Goal: Find specific page/section: Find specific page/section

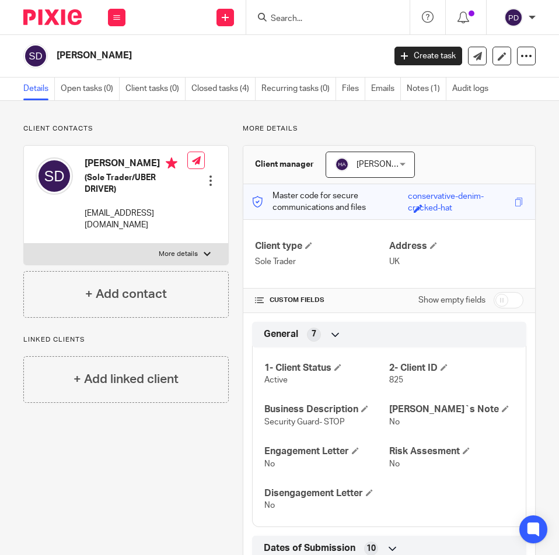
click at [308, 19] on input "Search" at bounding box center [321, 19] width 105 height 10
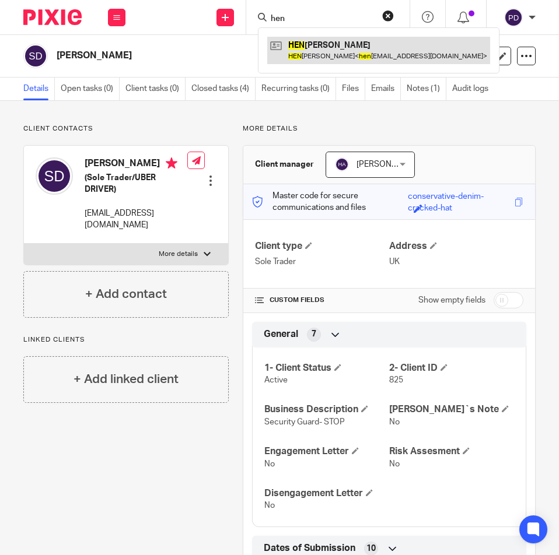
type input "hen"
click at [308, 53] on link at bounding box center [378, 50] width 223 height 27
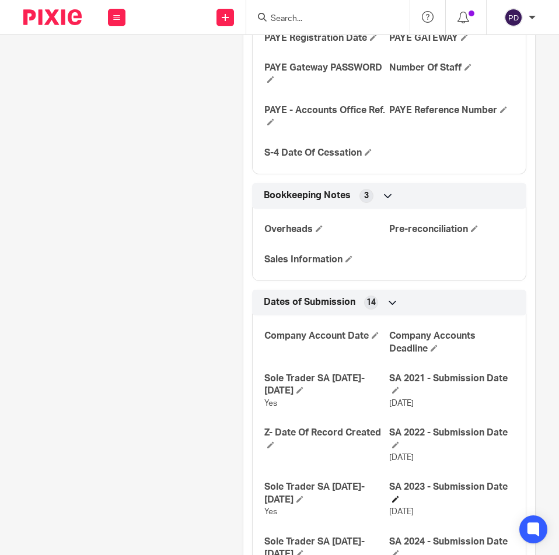
scroll to position [1572, 0]
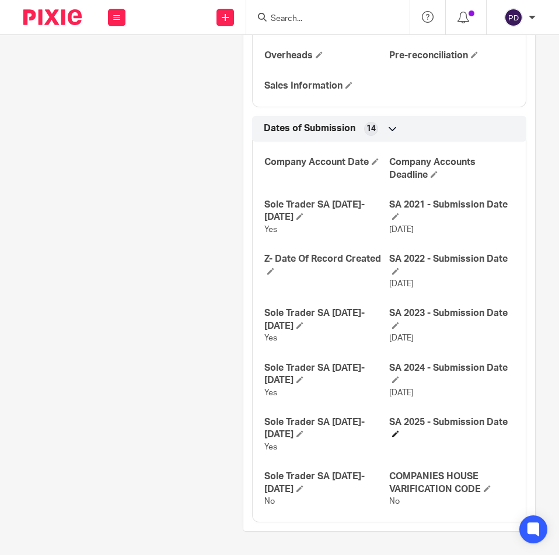
click at [393, 433] on h4 "SA 2025 - Submission Date" at bounding box center [451, 428] width 125 height 25
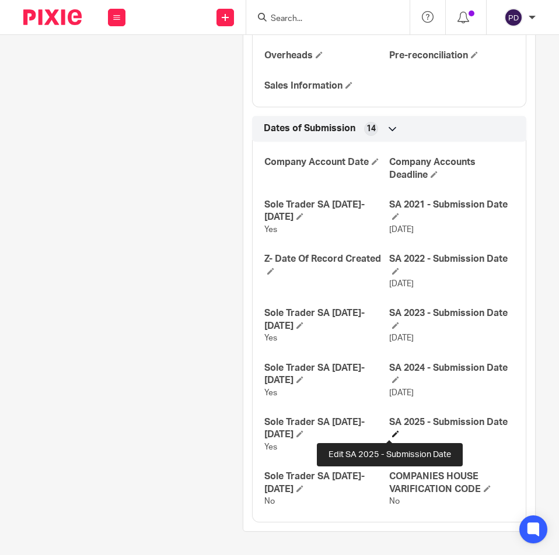
click at [392, 433] on span at bounding box center [395, 433] width 7 height 7
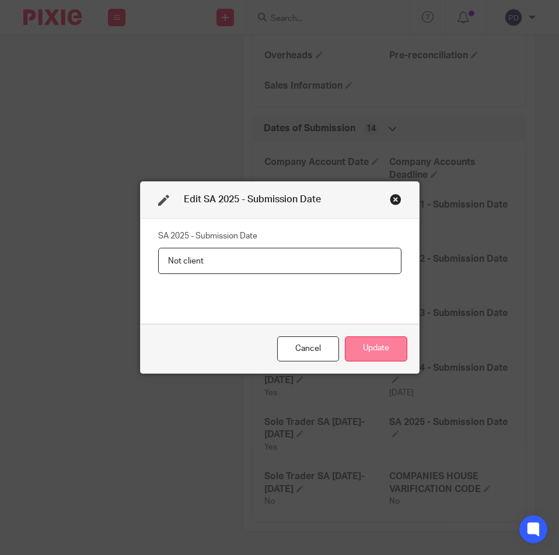
type input "Not client"
click at [362, 349] on button "Update" at bounding box center [376, 348] width 62 height 25
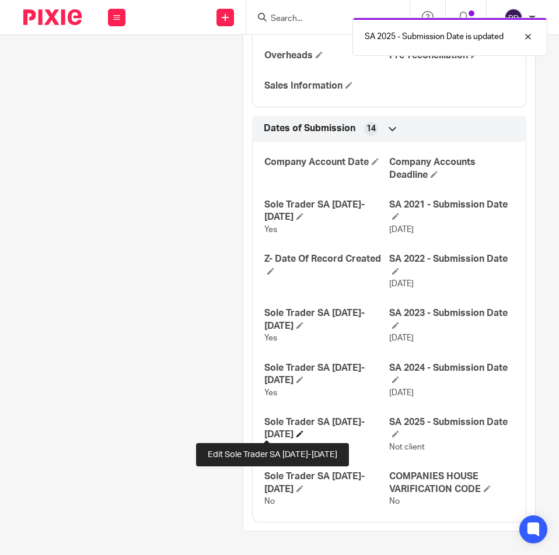
click at [296, 431] on span at bounding box center [299, 433] width 7 height 7
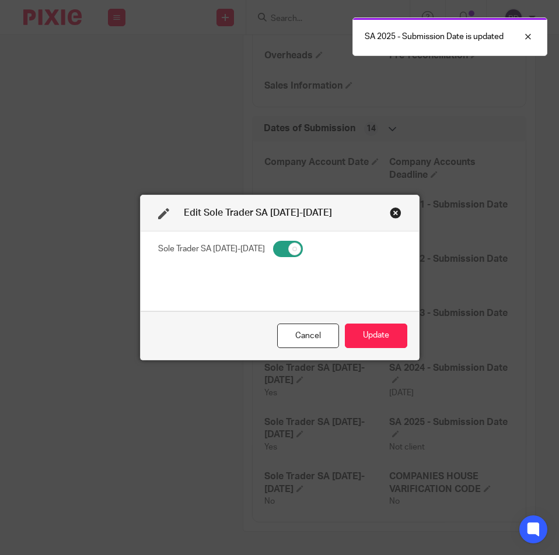
click at [273, 250] on input "checkbox" at bounding box center [288, 249] width 30 height 16
checkbox input "false"
click at [369, 335] on button "Update" at bounding box center [376, 336] width 62 height 25
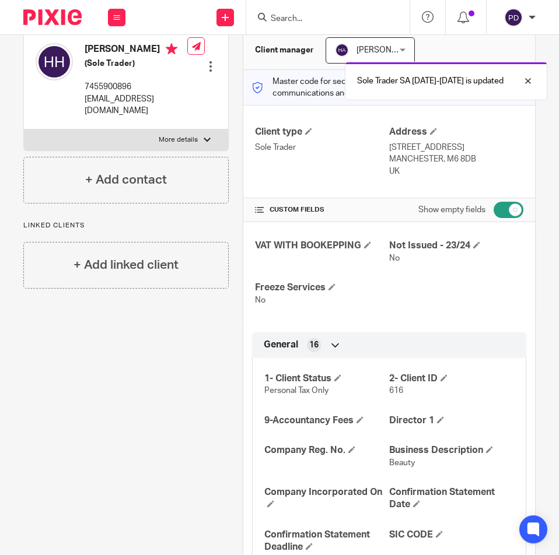
scroll to position [0, 0]
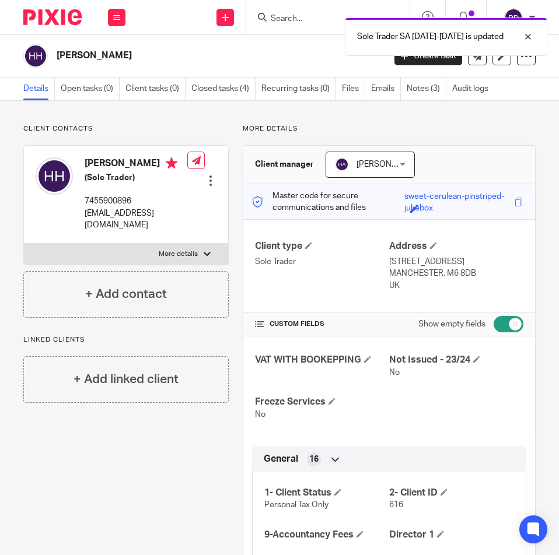
click at [493, 326] on input "checkbox" at bounding box center [508, 324] width 30 height 16
checkbox input "false"
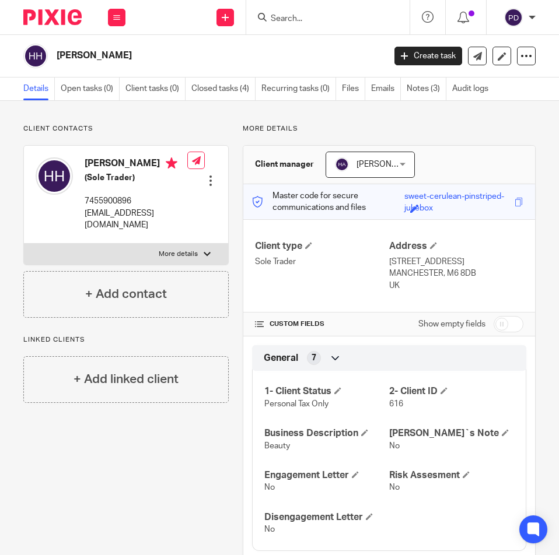
click at [317, 20] on input "Search" at bounding box center [321, 19] width 105 height 10
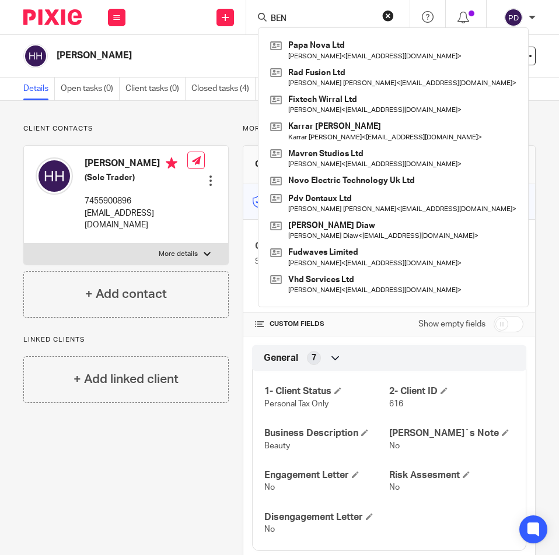
click at [322, 16] on input "BEN" at bounding box center [321, 19] width 105 height 10
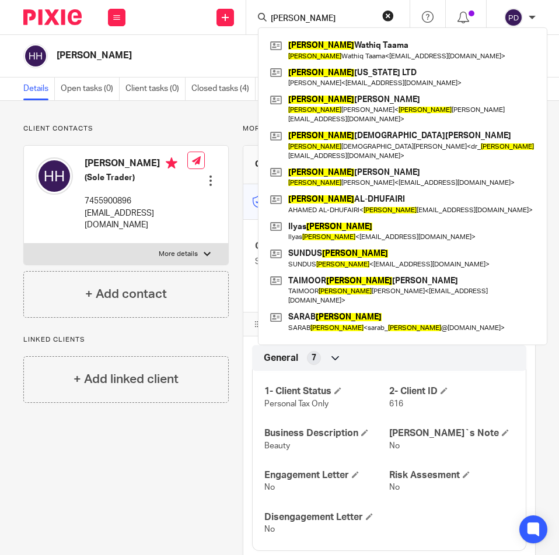
type input "[PERSON_NAME]"
click at [391, 17] on button "reset" at bounding box center [388, 16] width 12 height 12
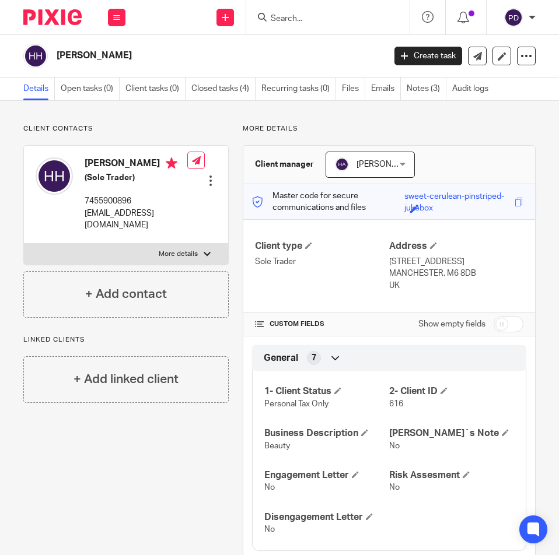
click at [325, 18] on input "Search" at bounding box center [321, 19] width 105 height 10
paste input "[EMAIL_ADDRESS][DOMAIN_NAME]"
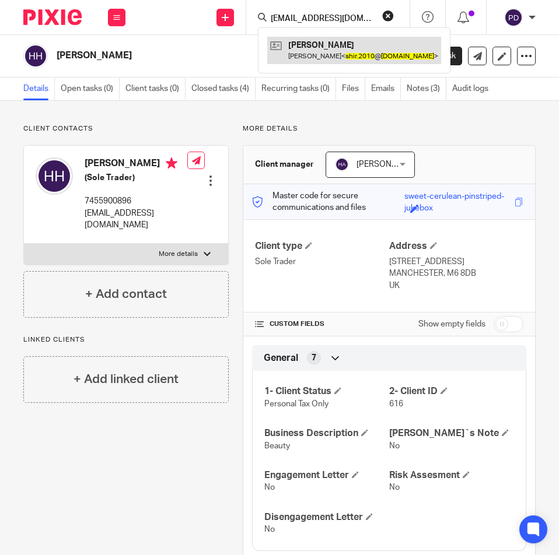
type input "[EMAIL_ADDRESS][DOMAIN_NAME]"
click at [327, 51] on link at bounding box center [354, 50] width 174 height 27
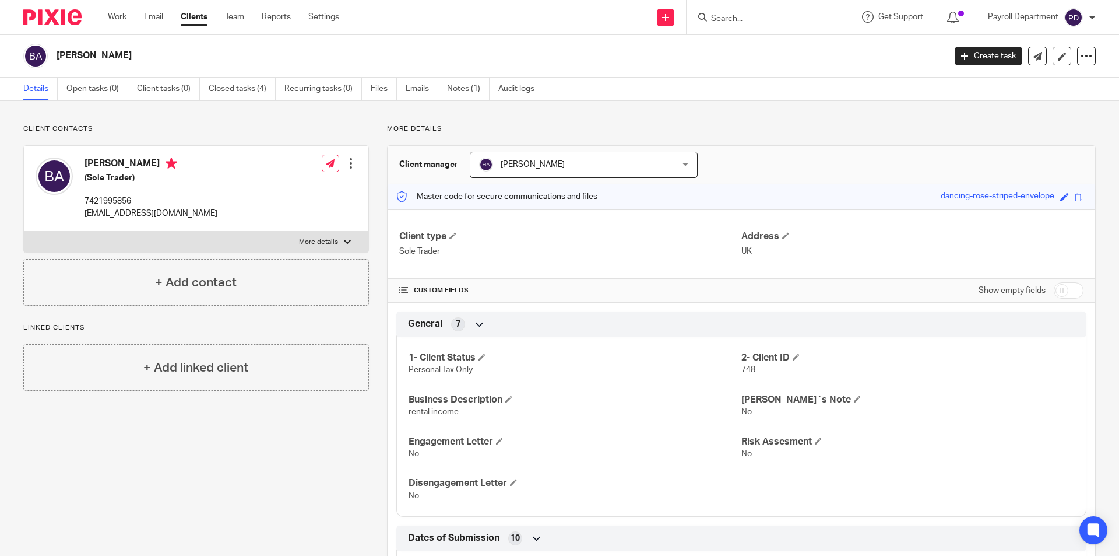
click at [558, 16] on input "Search" at bounding box center [762, 19] width 105 height 10
type input "harpe"
click at [558, 44] on link at bounding box center [806, 50] width 197 height 27
